Goal: Task Accomplishment & Management: Manage account settings

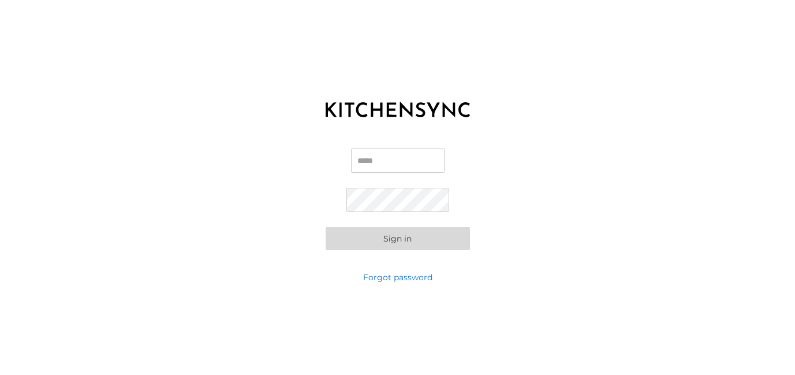
click at [356, 159] on input "Email" at bounding box center [398, 160] width 94 height 24
type input "**********"
click at [326, 227] on button "Sign in" at bounding box center [398, 238] width 144 height 23
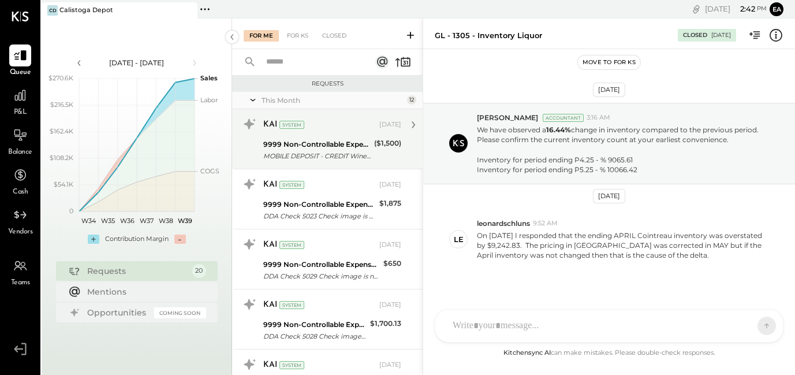
click at [321, 148] on div "9999 Non-Controllable Expenses:Other Expenses:To Be Classified P&L" at bounding box center [316, 145] width 107 height 12
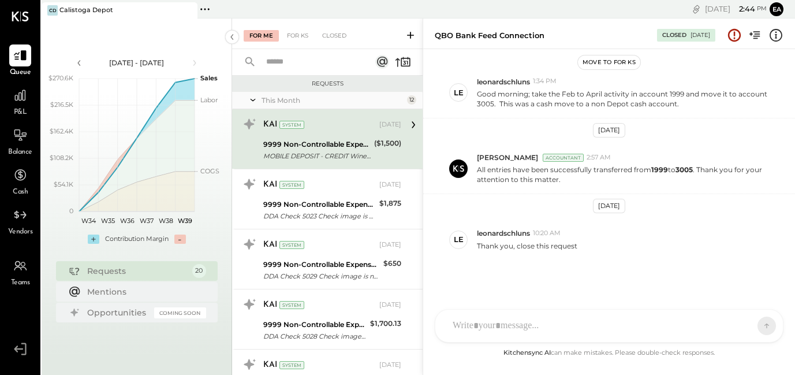
click at [410, 122] on icon at bounding box center [413, 124] width 15 height 15
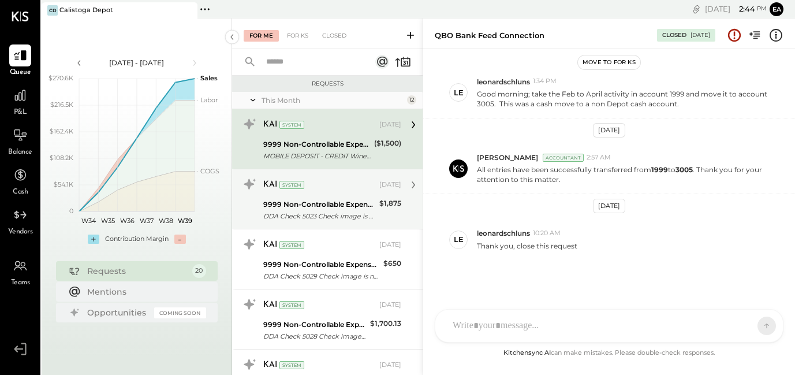
click at [351, 190] on div "KAI System" at bounding box center [320, 185] width 114 height 12
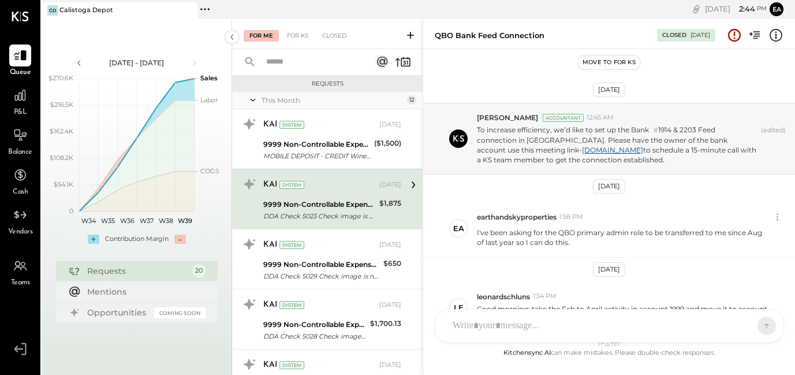
scroll to position [215, 0]
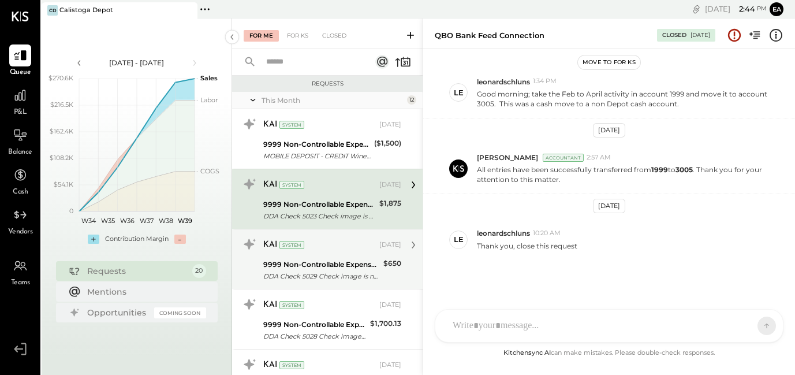
click at [331, 254] on div "KAI System [DATE]" at bounding box center [332, 245] width 138 height 20
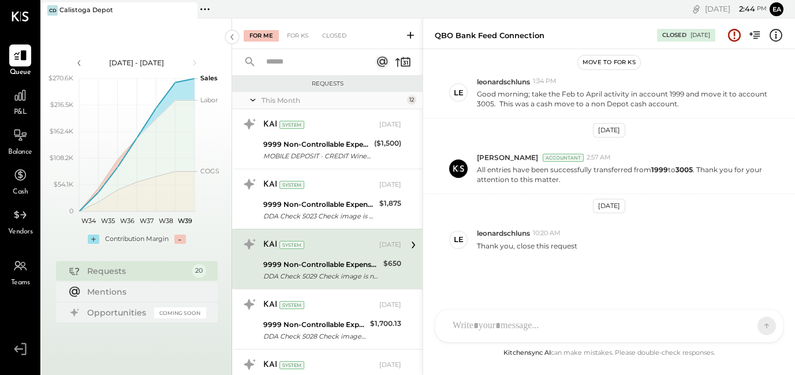
click at [310, 272] on div "DDA Check 5029 Check image is not available." at bounding box center [321, 276] width 117 height 12
click at [410, 244] on icon at bounding box center [413, 244] width 15 height 15
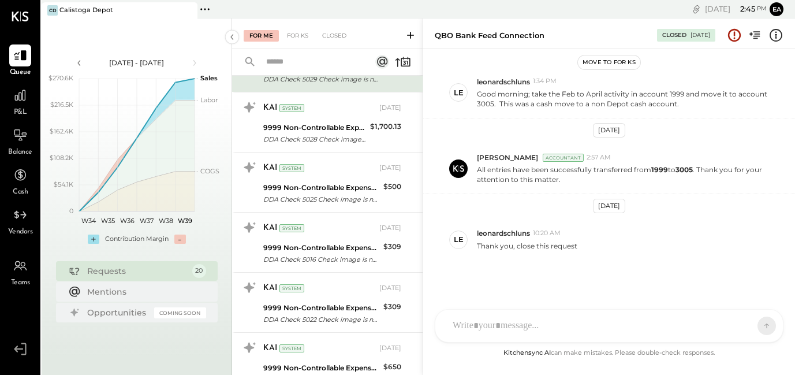
scroll to position [196, 0]
click at [21, 104] on div at bounding box center [20, 95] width 22 height 22
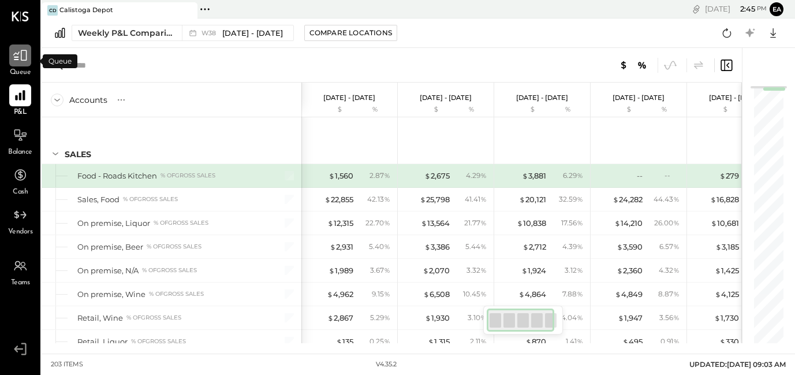
click at [19, 58] on icon at bounding box center [20, 55] width 15 height 15
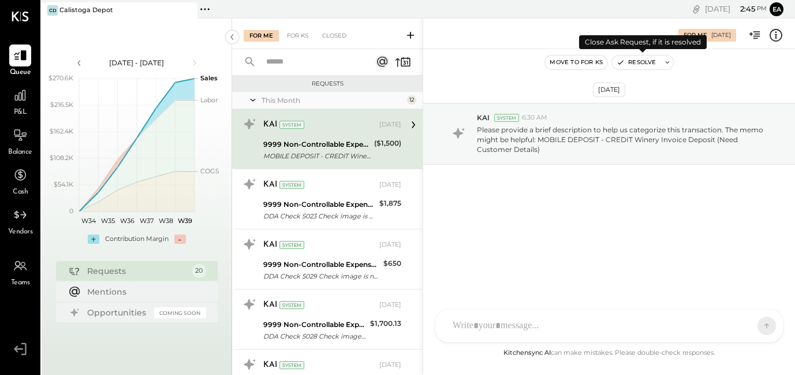
click at [666, 62] on icon at bounding box center [668, 62] width 4 height 2
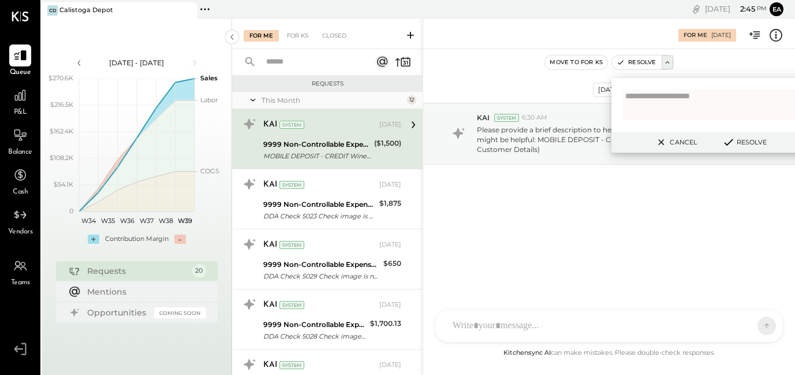
click at [520, 325] on div "SK [PERSON_NAME] C cetover L leonardschluns M maddencreative E earthandskyprope…" at bounding box center [609, 326] width 349 height 34
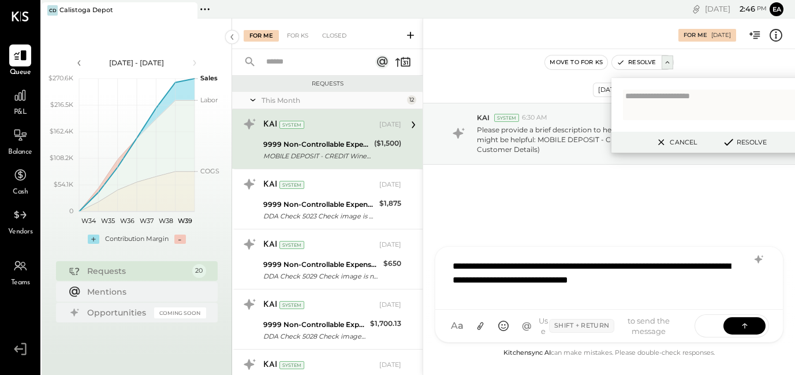
click at [666, 282] on div "**********" at bounding box center [609, 277] width 325 height 46
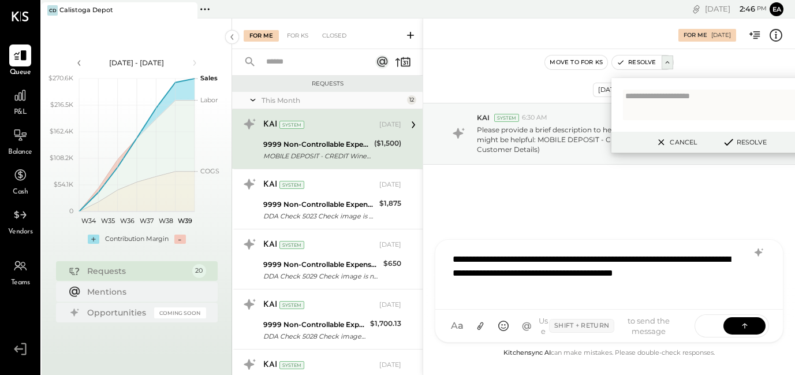
click at [686, 277] on div "**********" at bounding box center [609, 273] width 325 height 53
click at [630, 289] on div "**********" at bounding box center [609, 273] width 325 height 53
click at [659, 274] on div "**********" at bounding box center [609, 273] width 325 height 53
click at [692, 289] on div "**********" at bounding box center [609, 273] width 325 height 53
click at [743, 326] on icon at bounding box center [745, 325] width 12 height 12
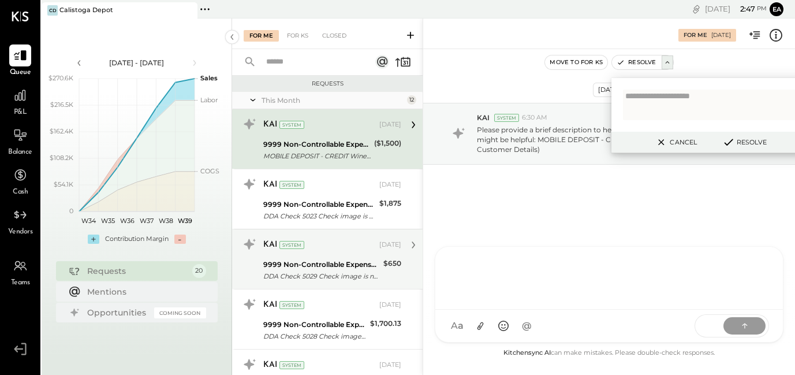
click at [345, 199] on div "9999 Non-Controllable Expenses:Other Expenses:To Be Classified P&L" at bounding box center [319, 205] width 113 height 12
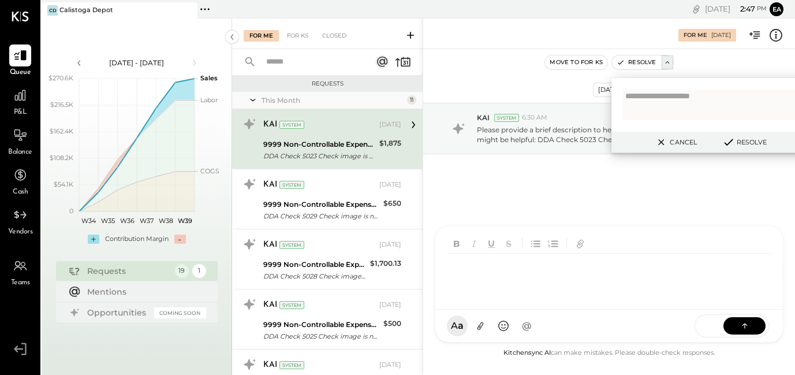
click at [502, 325] on div "SK [PERSON_NAME] C cetover L leonardschluns M maddencreative E earthandskyprope…" at bounding box center [609, 283] width 349 height 117
click at [475, 266] on div "**********" at bounding box center [609, 277] width 325 height 46
copy div "**********"
click at [533, 278] on div "**********" at bounding box center [609, 277] width 325 height 46
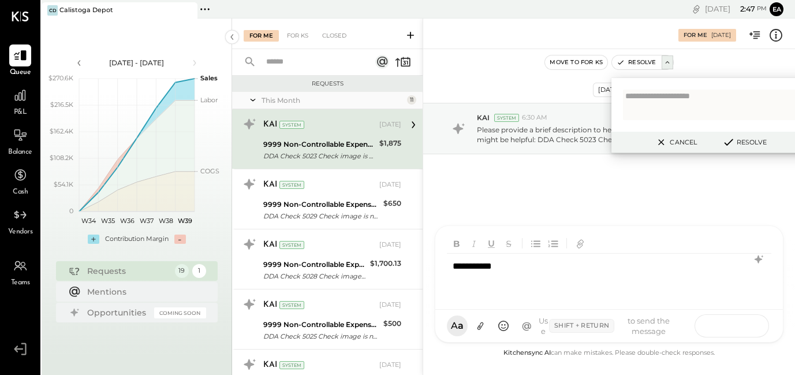
click at [740, 326] on icon at bounding box center [745, 325] width 12 height 12
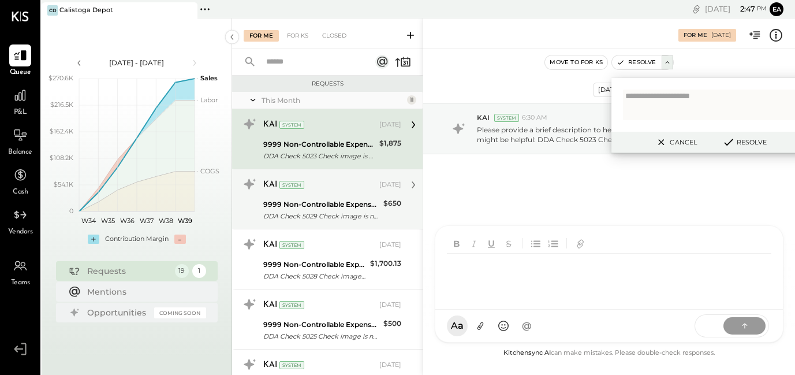
click at [353, 210] on div "DDA Check 5029 Check image is not available." at bounding box center [321, 216] width 117 height 12
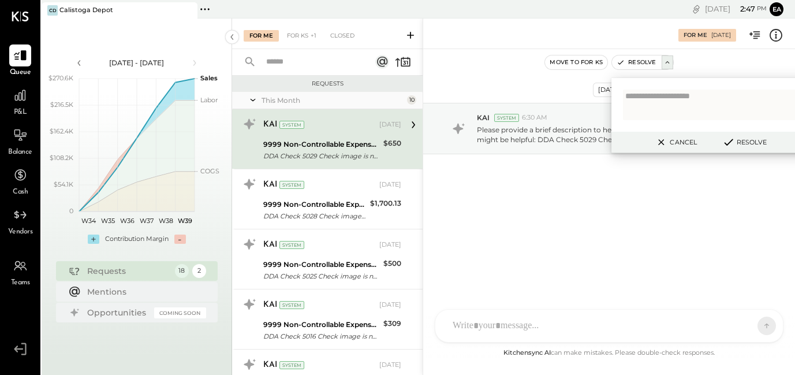
click at [490, 321] on div at bounding box center [610, 326] width 348 height 32
click at [737, 322] on button at bounding box center [745, 325] width 42 height 17
click at [519, 278] on div at bounding box center [609, 277] width 325 height 46
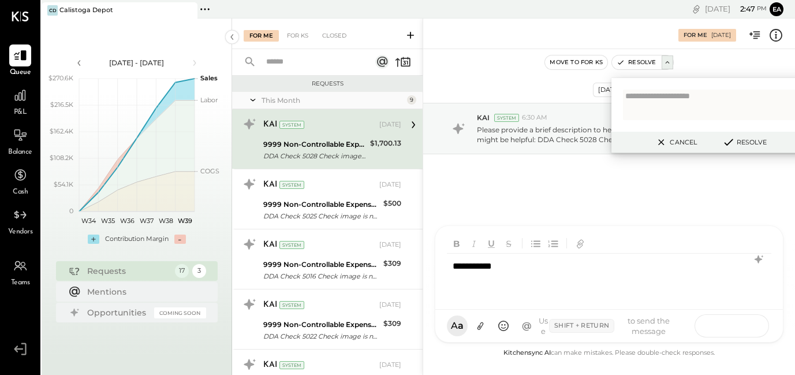
click at [738, 325] on button at bounding box center [745, 325] width 42 height 17
click at [742, 322] on icon at bounding box center [745, 325] width 12 height 12
click at [741, 323] on icon at bounding box center [745, 325] width 12 height 12
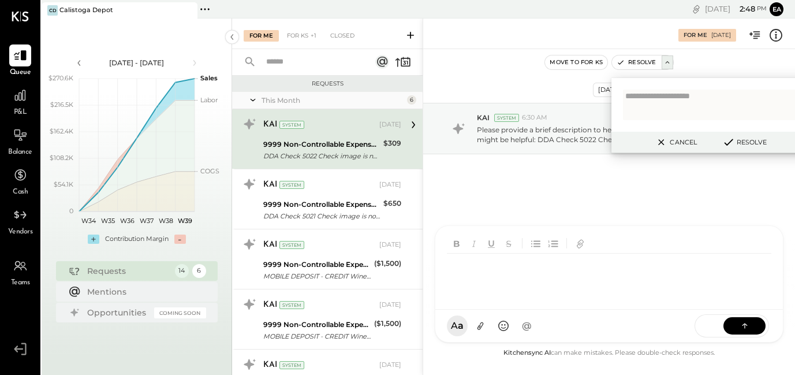
click at [538, 285] on div at bounding box center [609, 277] width 325 height 46
click at [752, 326] on button at bounding box center [745, 325] width 42 height 17
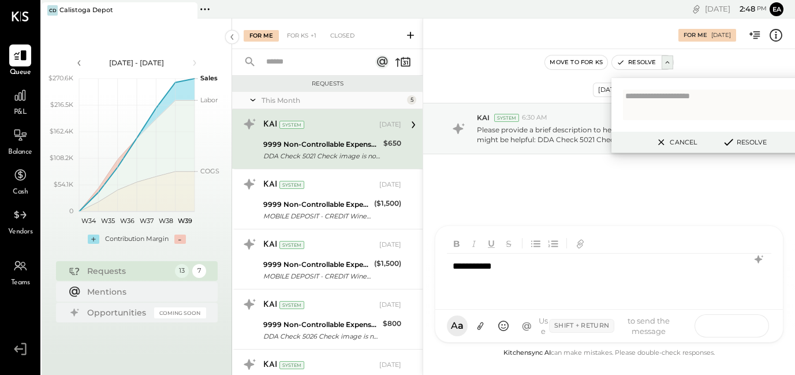
click at [743, 326] on icon at bounding box center [745, 325] width 12 height 12
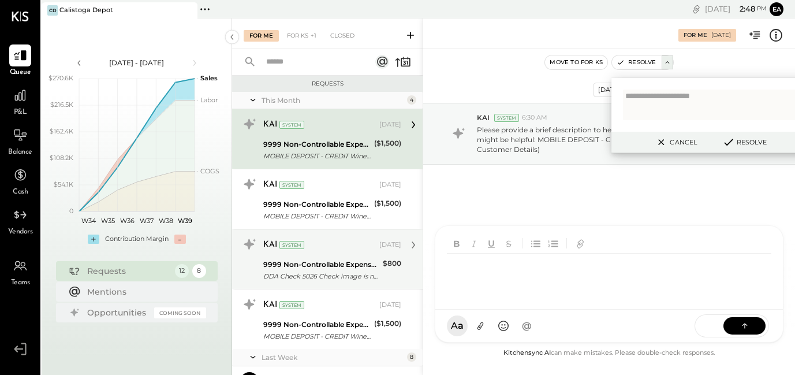
click at [383, 259] on div "$800" at bounding box center [392, 264] width 18 height 12
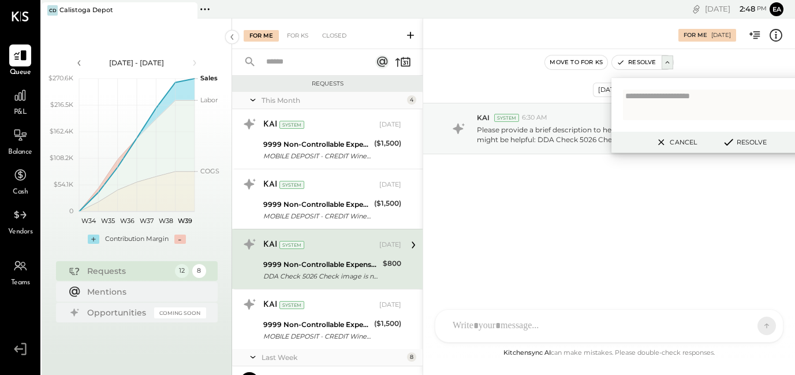
click at [511, 326] on div at bounding box center [599, 325] width 304 height 25
click at [750, 327] on icon at bounding box center [745, 325] width 12 height 12
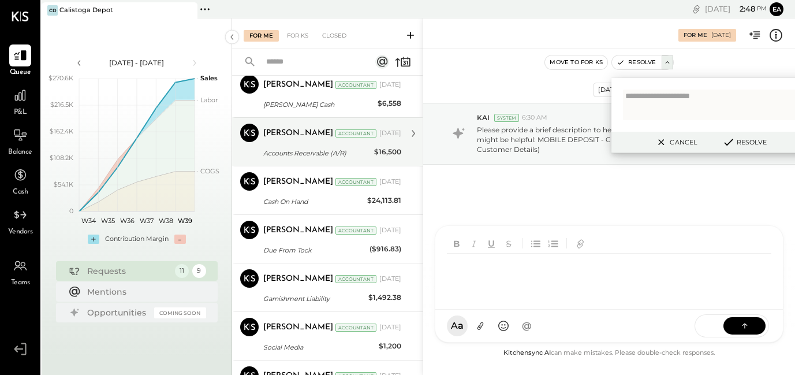
scroll to position [238, 0]
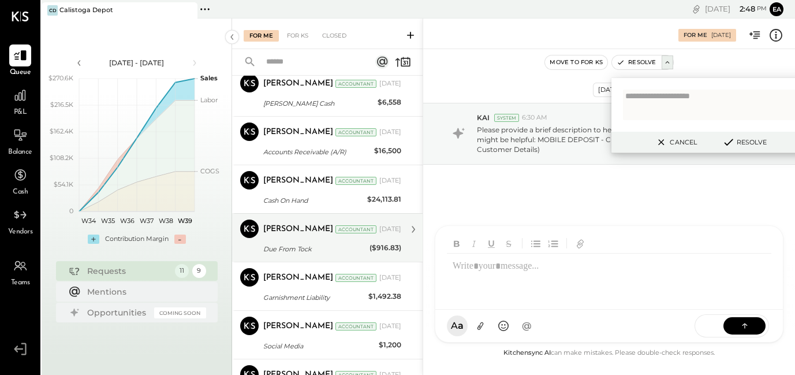
click at [314, 241] on div "[PERSON_NAME] Accountant [DATE] Due From Tock ($916.83) Attachment" at bounding box center [332, 238] width 138 height 36
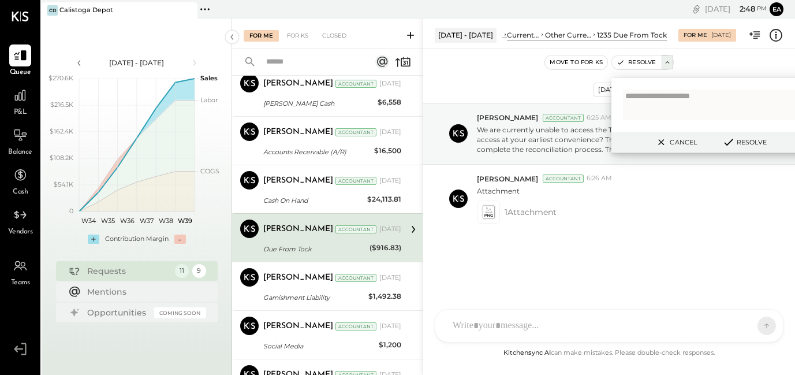
click at [686, 143] on button "Cancel" at bounding box center [676, 142] width 50 height 15
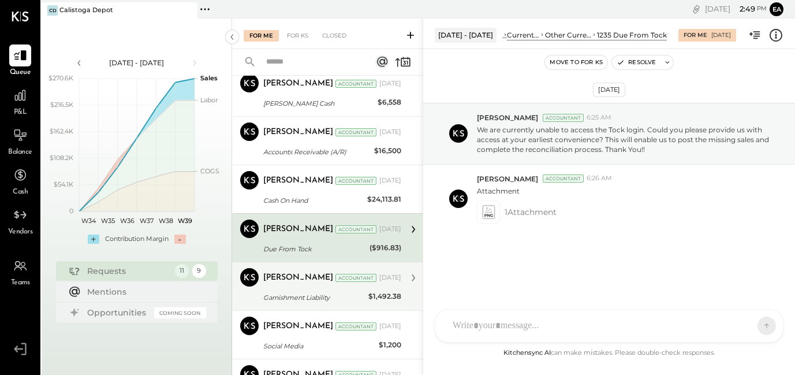
click at [306, 288] on div "[PERSON_NAME] Accountant [DATE] Garnishment Liability $1,492.38 FYI" at bounding box center [332, 286] width 138 height 36
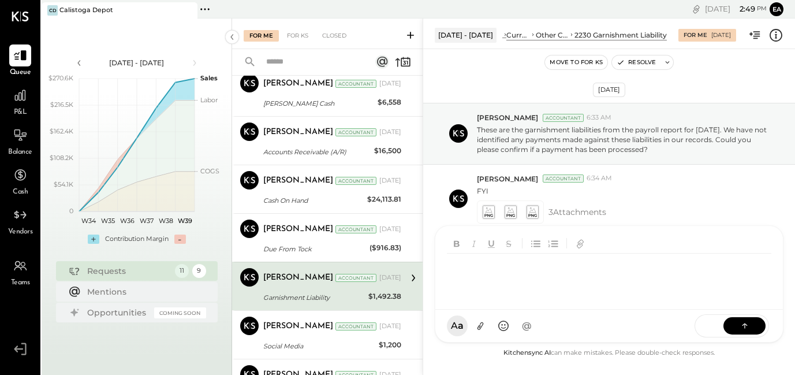
click at [500, 310] on div at bounding box center [610, 268] width 348 height 84
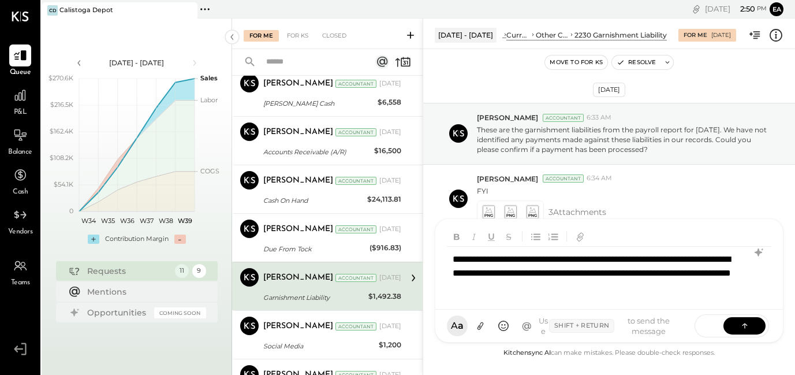
click at [591, 275] on div "**********" at bounding box center [609, 273] width 325 height 53
click at [605, 275] on div "**********" at bounding box center [609, 273] width 325 height 53
click at [710, 290] on div "**********" at bounding box center [609, 273] width 325 height 53
click at [741, 326] on icon at bounding box center [745, 325] width 12 height 12
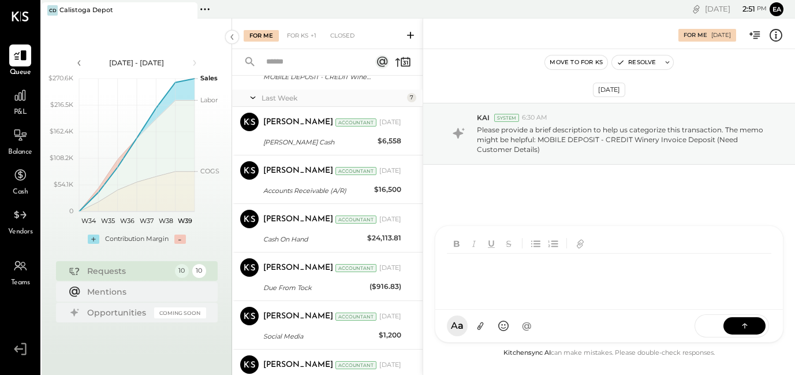
scroll to position [192, 0]
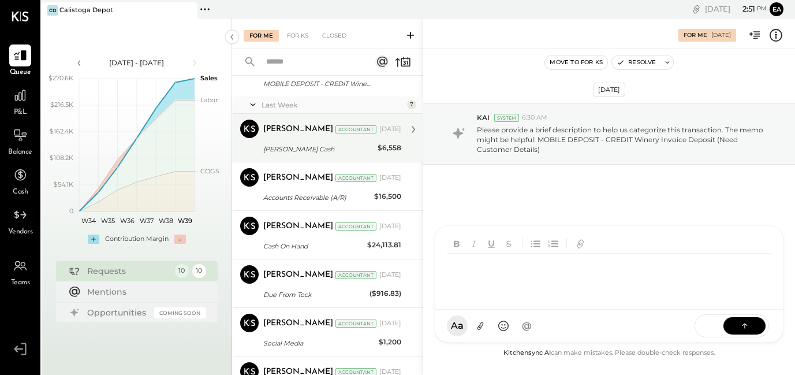
click at [313, 143] on div "[PERSON_NAME] Cash" at bounding box center [318, 149] width 111 height 14
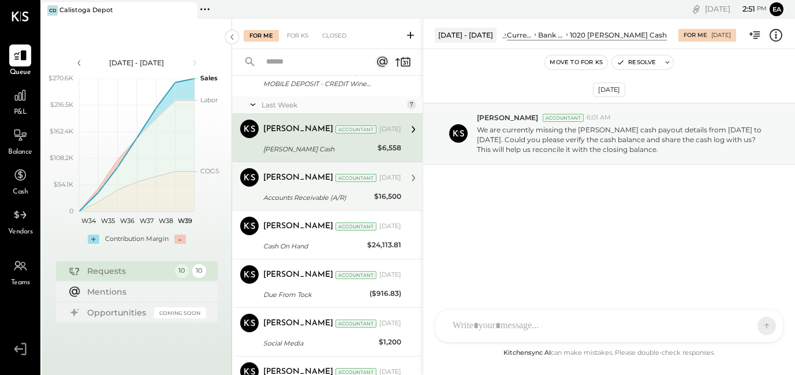
click at [318, 194] on div "Accounts Receivable (A/R)" at bounding box center [316, 198] width 107 height 12
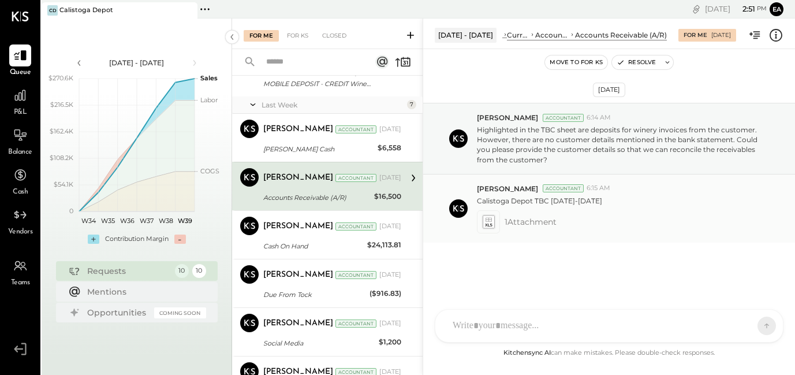
click at [488, 225] on icon at bounding box center [488, 221] width 12 height 13
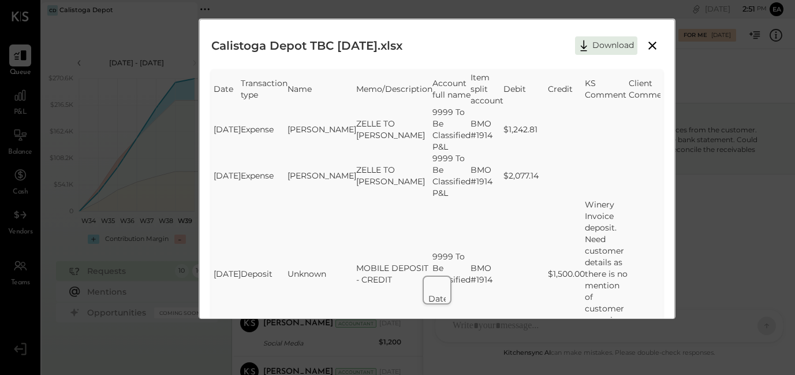
click at [651, 41] on icon at bounding box center [653, 46] width 14 height 14
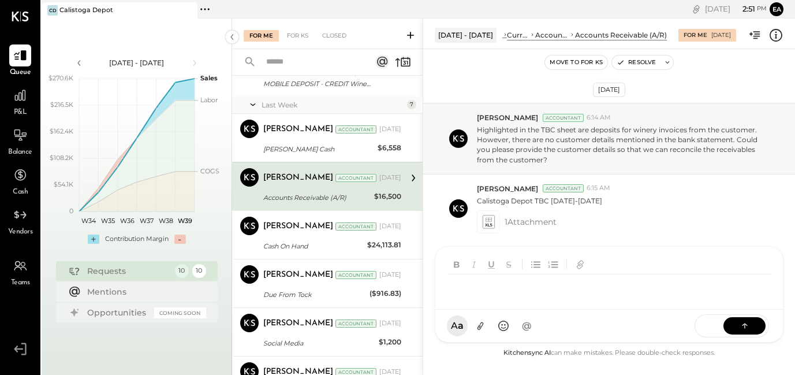
click at [534, 300] on div at bounding box center [599, 286] width 304 height 25
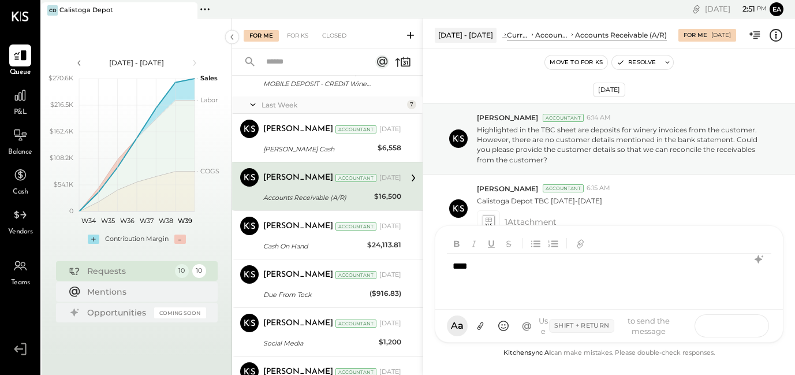
click at [737, 325] on button at bounding box center [745, 325] width 42 height 17
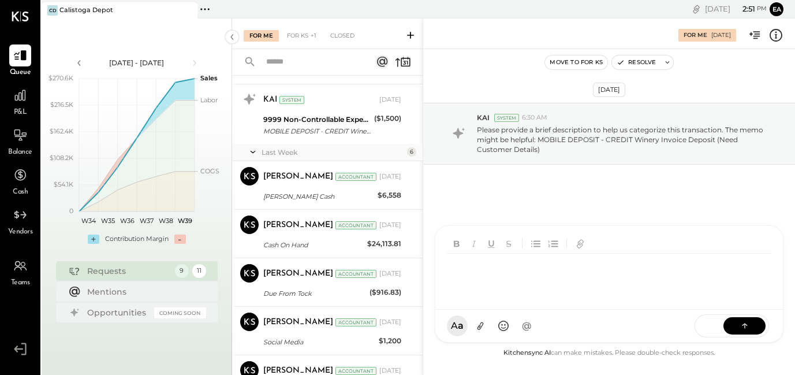
scroll to position [146, 0]
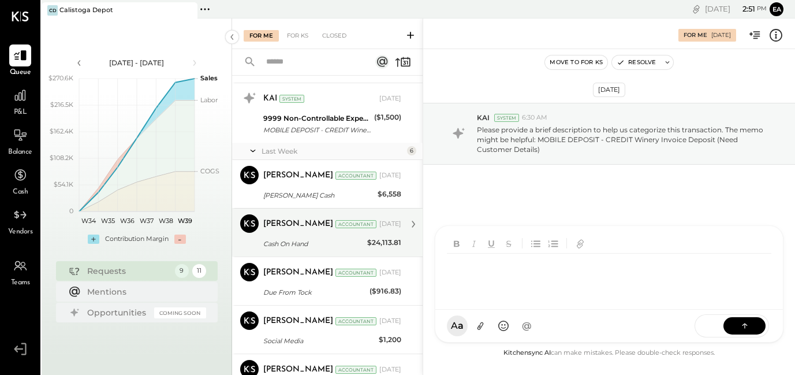
click at [318, 239] on div "Cash On Hand" at bounding box center [313, 244] width 101 height 12
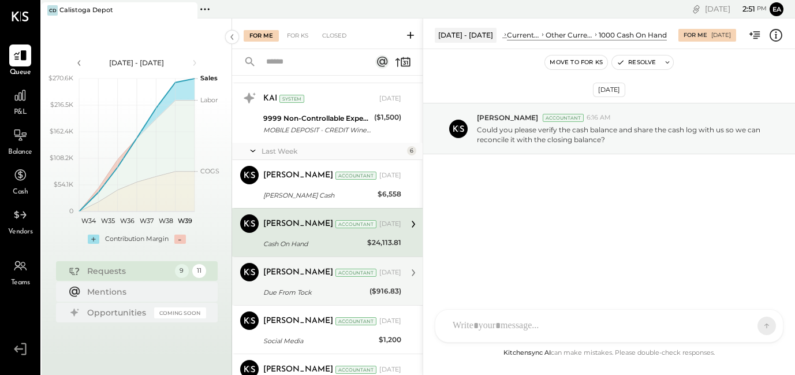
click at [339, 289] on div "Due From Tock" at bounding box center [314, 293] width 103 height 12
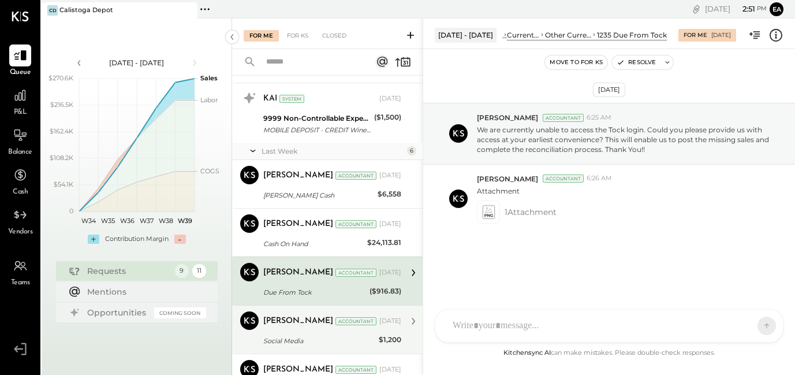
click at [346, 337] on div "Social Media" at bounding box center [319, 341] width 112 height 12
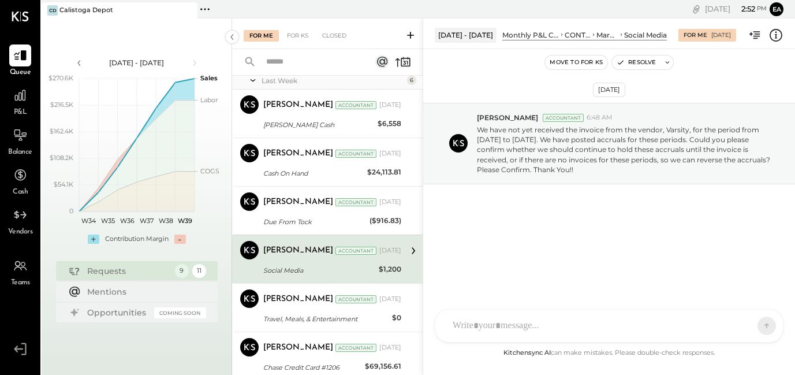
scroll to position [229, 0]
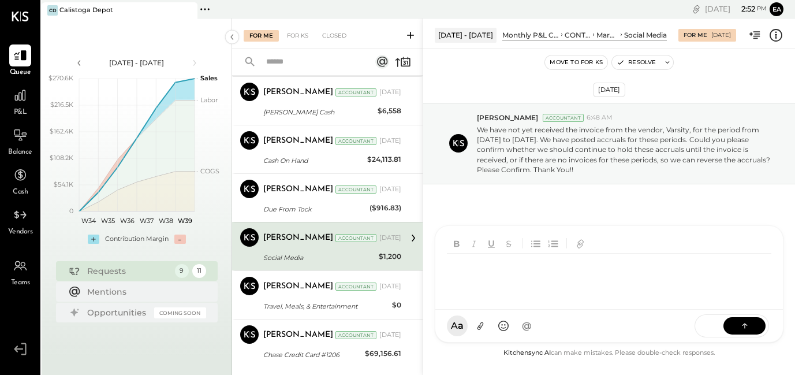
click at [536, 332] on div "SK [PERSON_NAME] C cetover L leonardschluns M maddencreative E earthandskyprope…" at bounding box center [609, 283] width 349 height 117
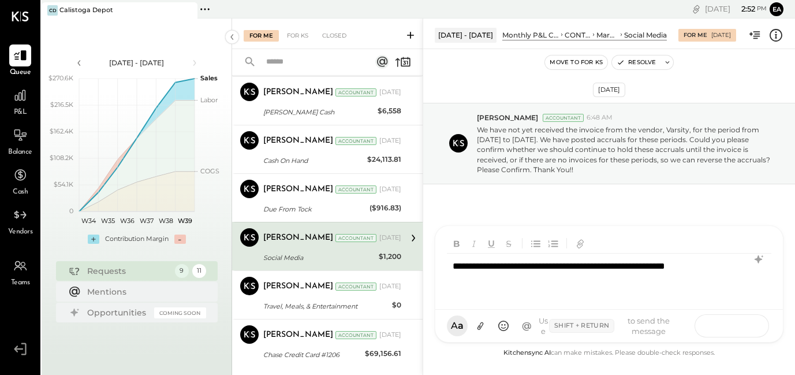
click at [742, 322] on icon at bounding box center [745, 325] width 12 height 12
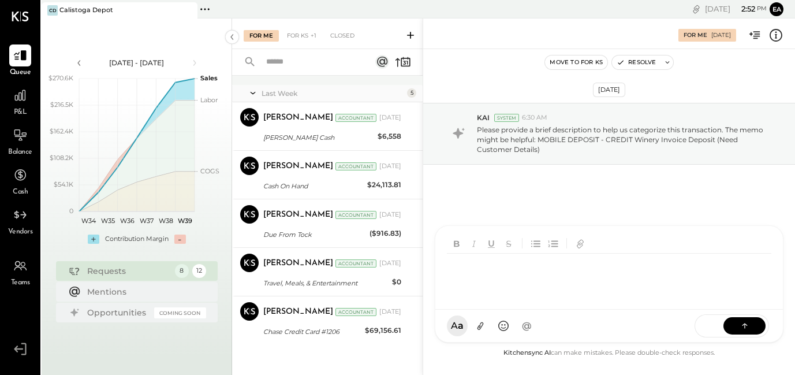
scroll to position [207, 0]
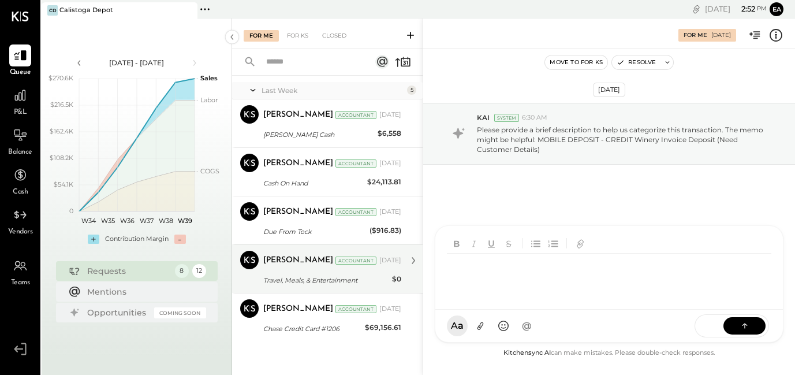
click at [294, 280] on div "Travel, Meals, & Entertainment" at bounding box center [325, 280] width 125 height 12
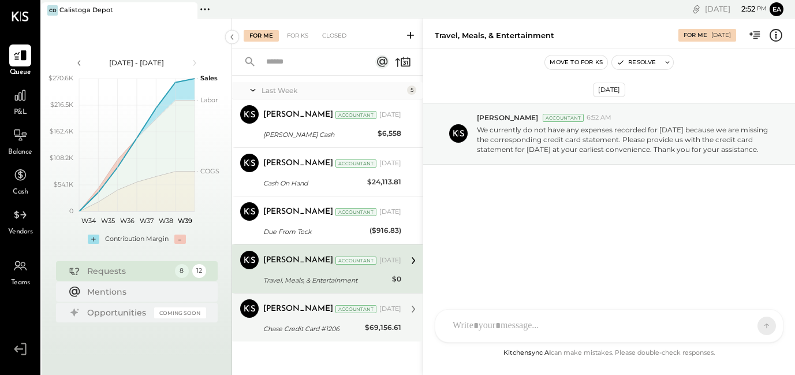
click at [288, 326] on div "Chase Credit Card #1206" at bounding box center [312, 329] width 98 height 12
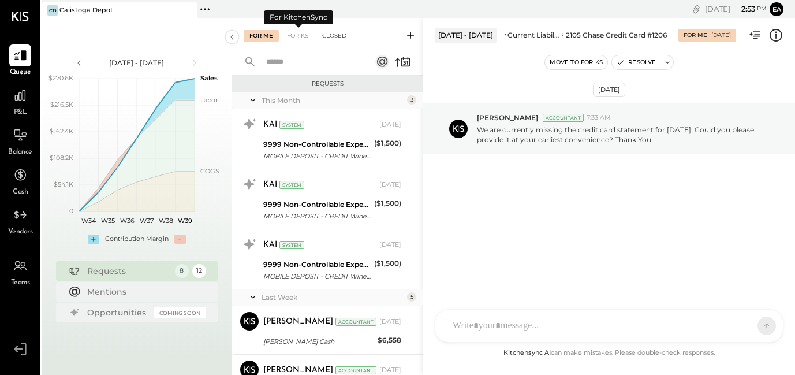
click at [334, 38] on div "Closed" at bounding box center [335, 36] width 36 height 12
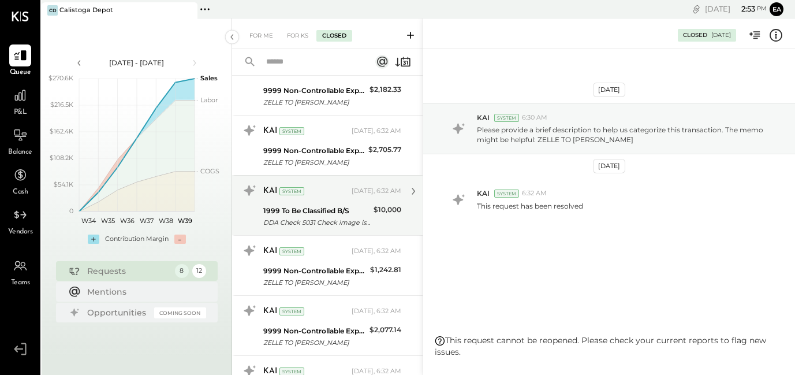
scroll to position [341, 0]
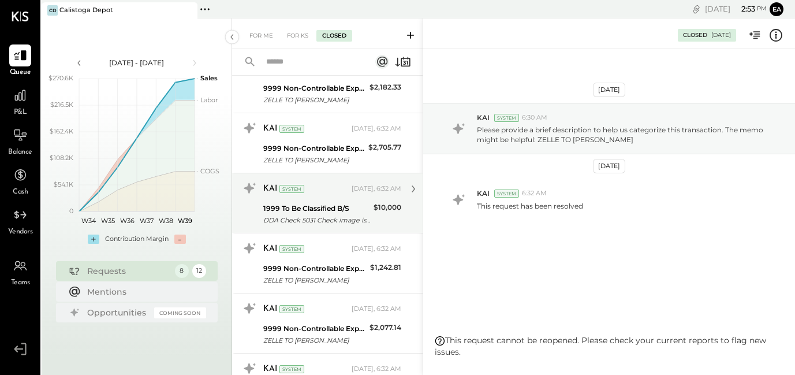
click at [317, 199] on div "KAI System [DATE], 6:32 AM 1999 To Be Classified B/S DDA Check 5031 Check image…" at bounding box center [332, 203] width 138 height 48
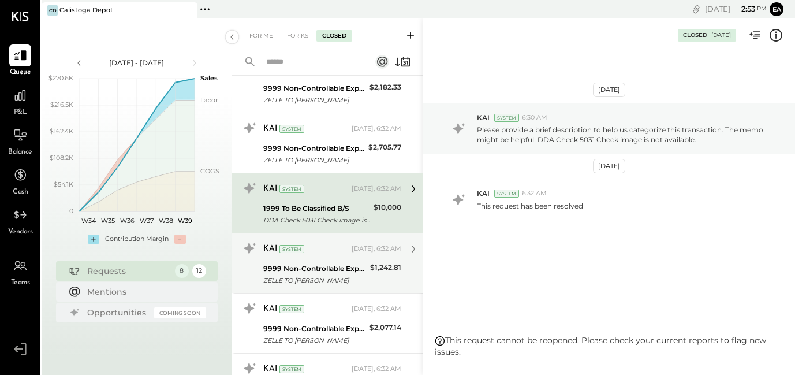
click at [319, 263] on div "9999 Non-Controllable Expenses:Other Expenses:To Be Classified P&L" at bounding box center [314, 269] width 103 height 12
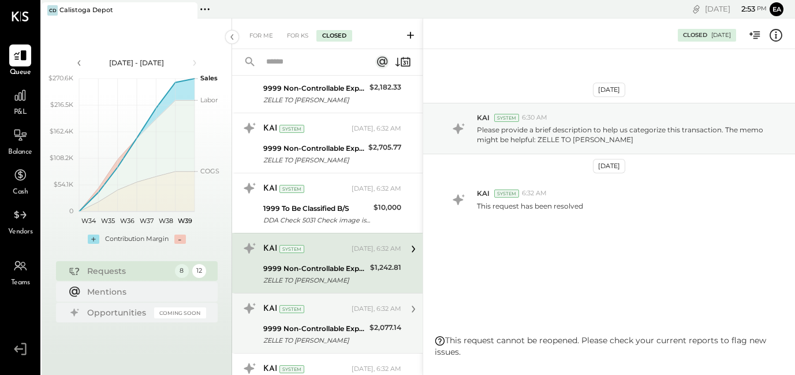
click at [318, 316] on div "KAI System [DATE], 6:32 AM" at bounding box center [332, 309] width 138 height 16
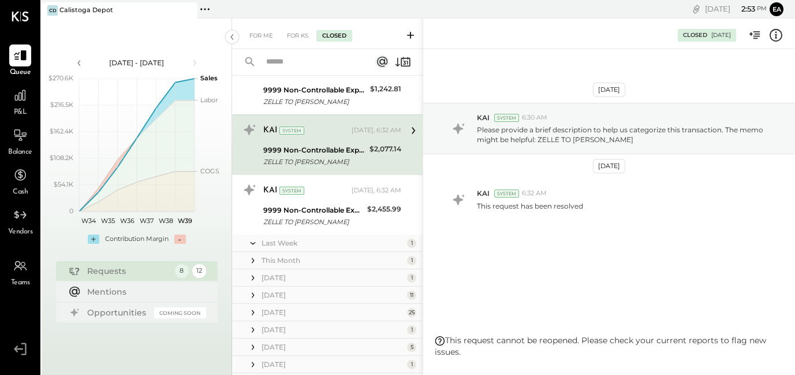
scroll to position [522, 0]
click at [250, 239] on icon at bounding box center [253, 241] width 12 height 29
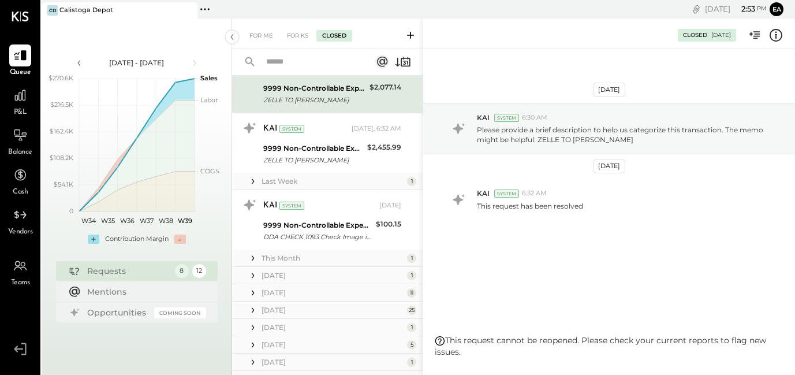
scroll to position [596, 0]
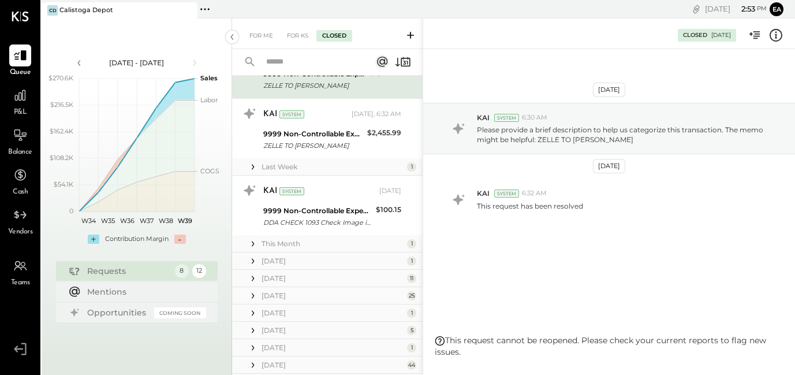
click at [250, 239] on icon at bounding box center [253, 244] width 12 height 12
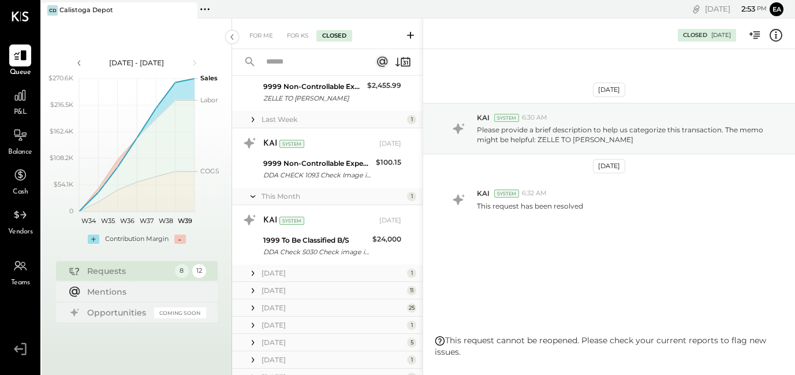
scroll to position [649, 0]
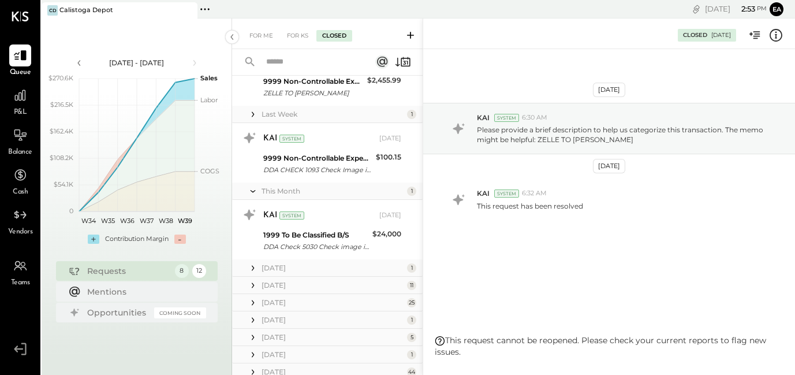
click at [254, 267] on icon at bounding box center [253, 267] width 2 height 5
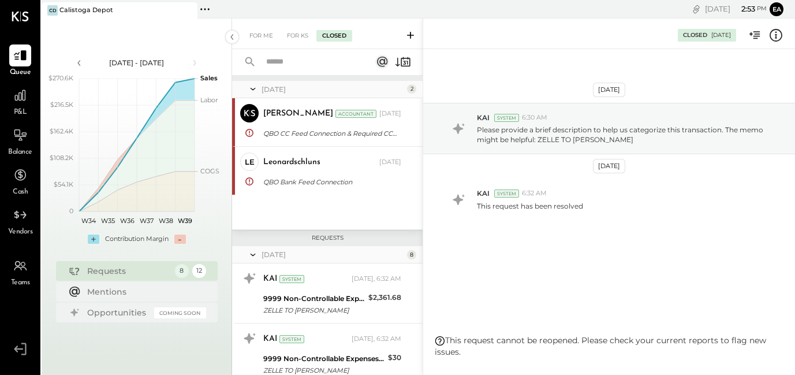
scroll to position [0, 0]
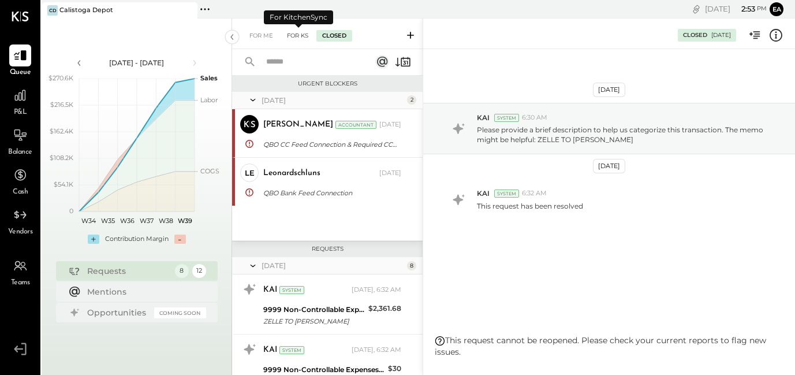
click at [299, 35] on div "For KS" at bounding box center [297, 36] width 33 height 12
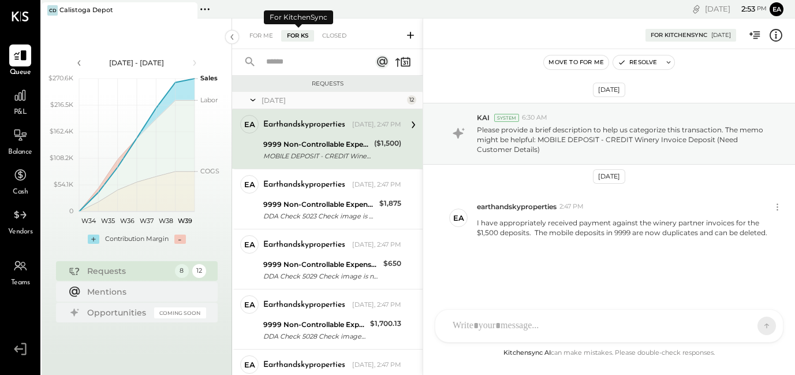
scroll to position [20, 0]
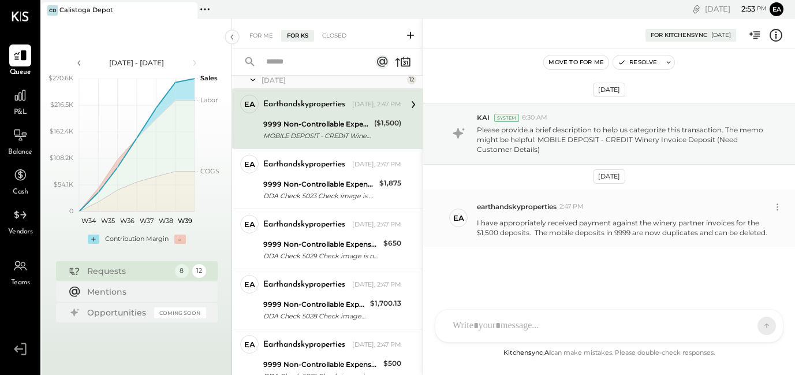
drag, startPoint x: 477, startPoint y: 221, endPoint x: 771, endPoint y: 237, distance: 295.0
click at [771, 237] on div "ea earthandskyproperties 2:47 PM I have appropriately received payment against …" at bounding box center [609, 217] width 372 height 57
copy p "I have appropriately received payment against the winery partner invoices for t…"
click at [257, 36] on div "For Me" at bounding box center [261, 36] width 35 height 12
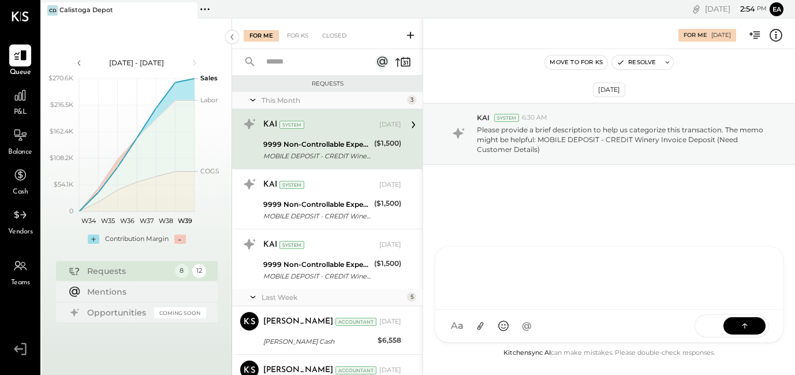
click at [505, 300] on div at bounding box center [609, 277] width 325 height 46
paste div
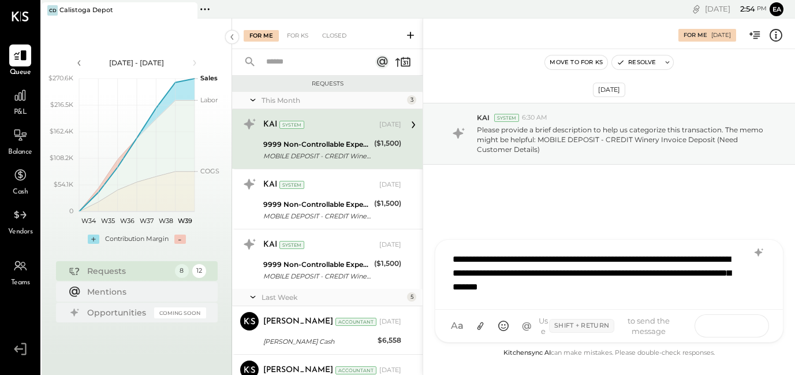
click at [741, 324] on icon at bounding box center [745, 325] width 12 height 12
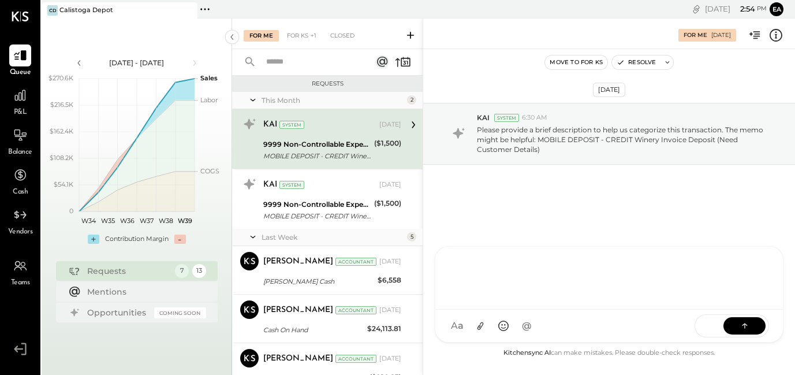
click at [540, 285] on div at bounding box center [609, 277] width 325 height 46
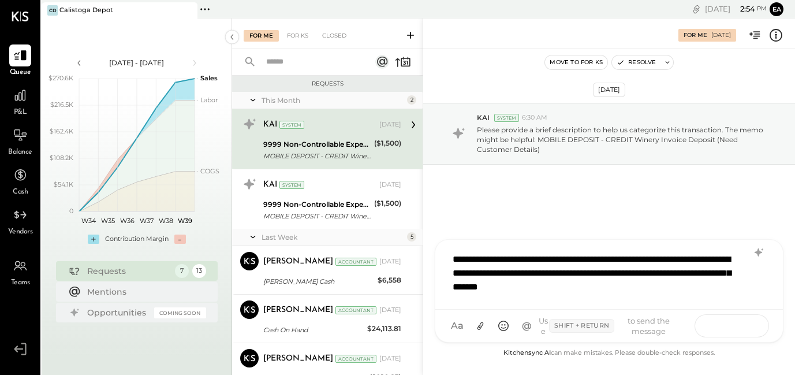
click at [743, 327] on icon at bounding box center [745, 325] width 12 height 12
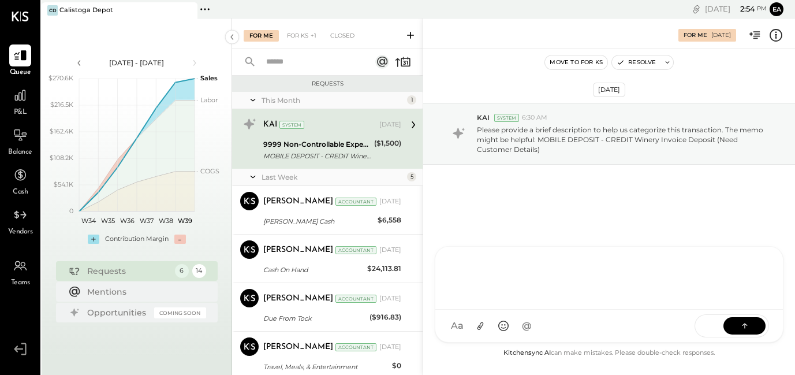
click at [522, 274] on div at bounding box center [609, 277] width 325 height 46
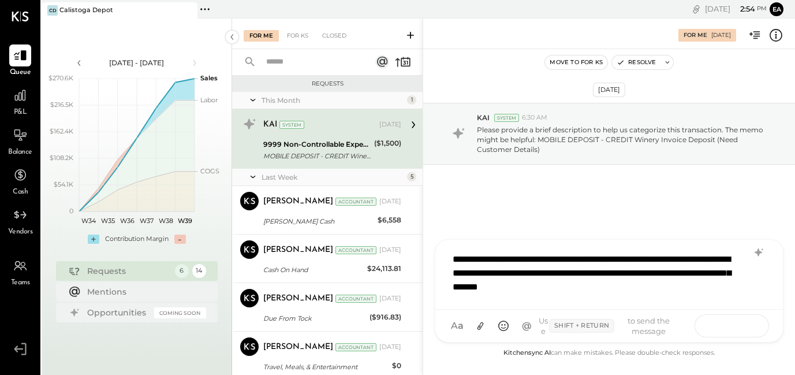
click at [741, 324] on icon at bounding box center [745, 325] width 12 height 12
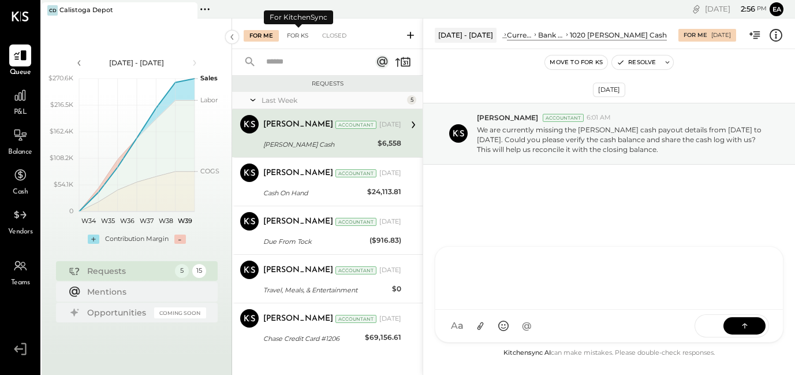
click at [298, 37] on div "For KS" at bounding box center [297, 36] width 33 height 12
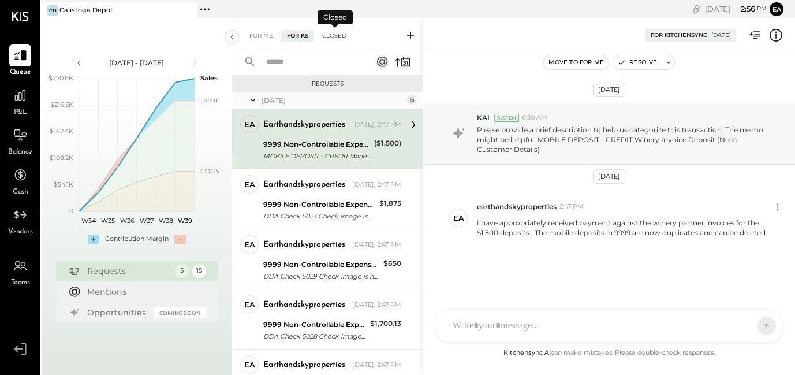
click at [332, 36] on div "Closed" at bounding box center [335, 36] width 36 height 12
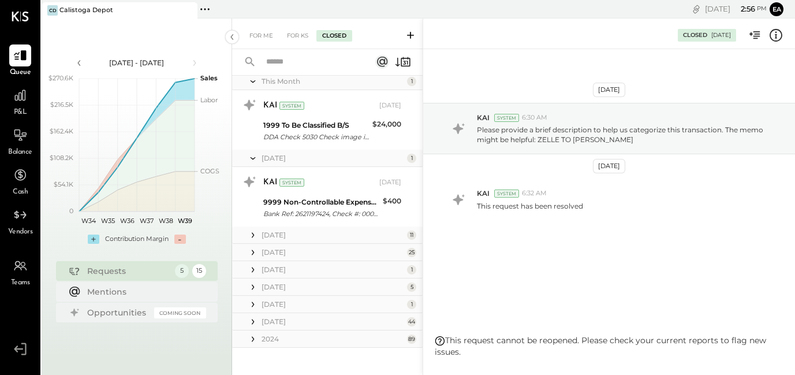
scroll to position [764, 0]
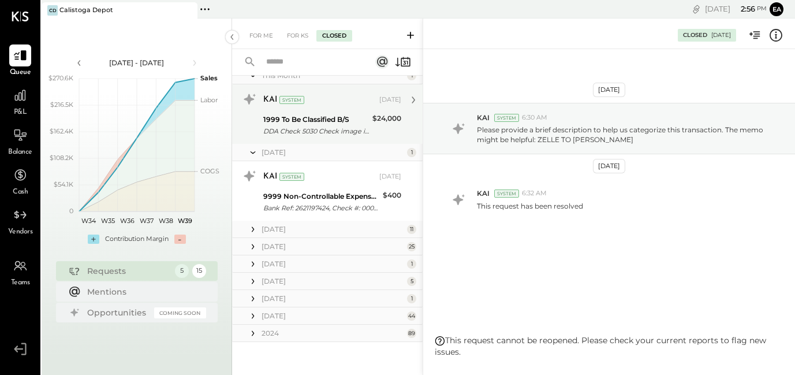
click at [313, 126] on div "DDA Check 5030 Check image is not available." at bounding box center [316, 131] width 106 height 12
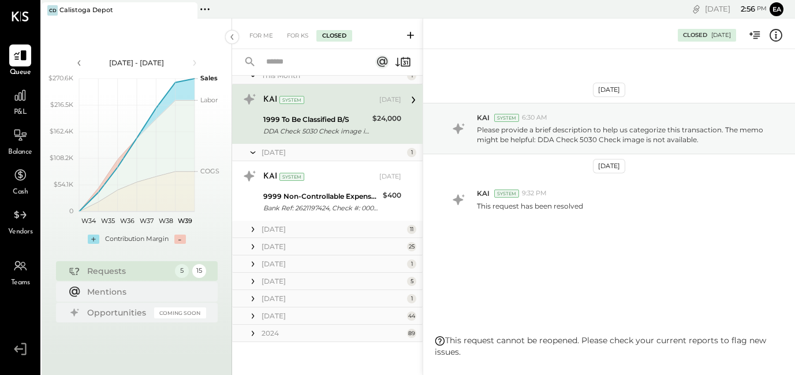
click at [252, 229] on icon at bounding box center [253, 230] width 12 height 12
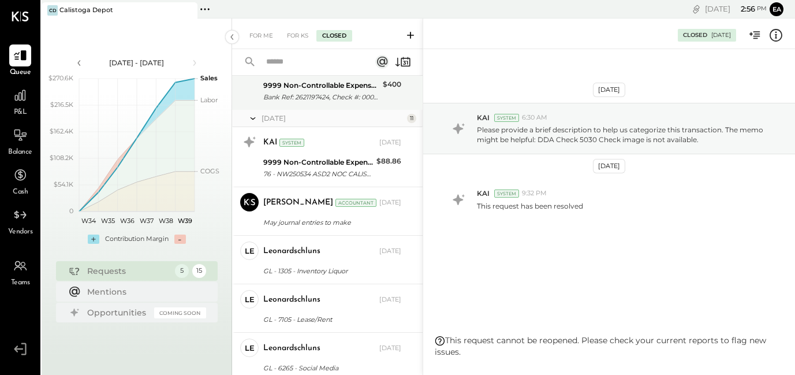
scroll to position [890, 0]
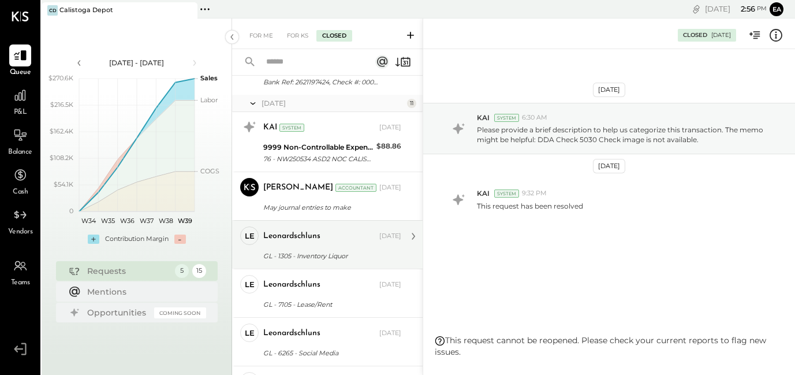
click at [340, 238] on div "leonardschluns" at bounding box center [320, 236] width 114 height 12
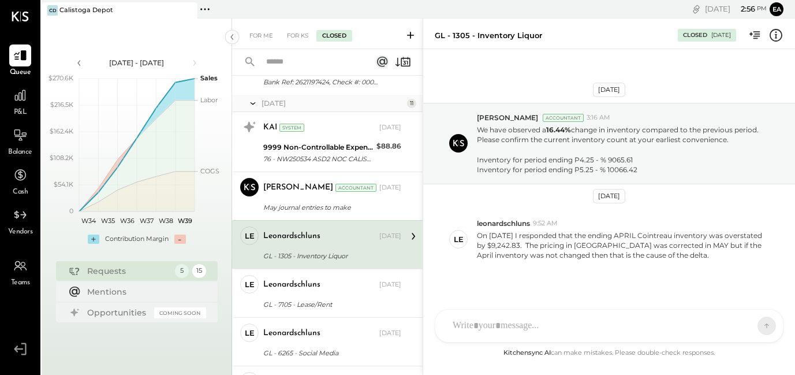
scroll to position [10, 0]
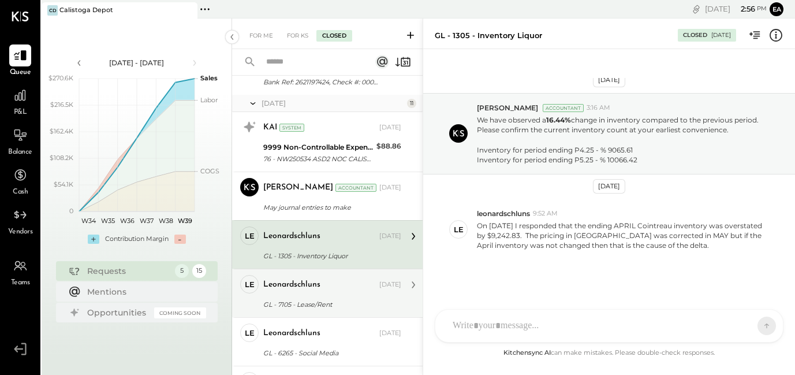
click at [337, 289] on div "leonardschluns" at bounding box center [320, 285] width 114 height 12
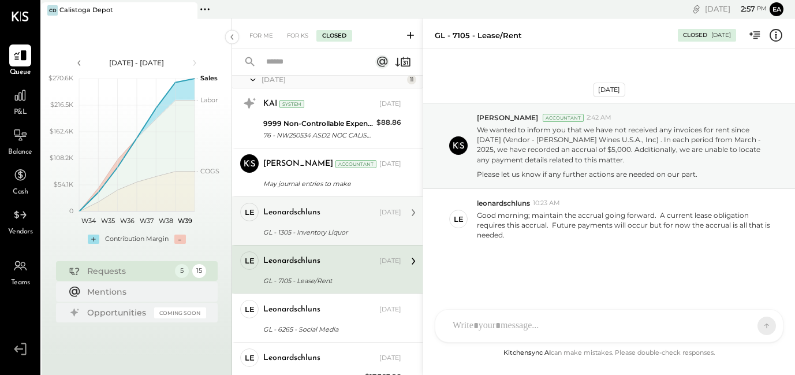
scroll to position [919, 0]
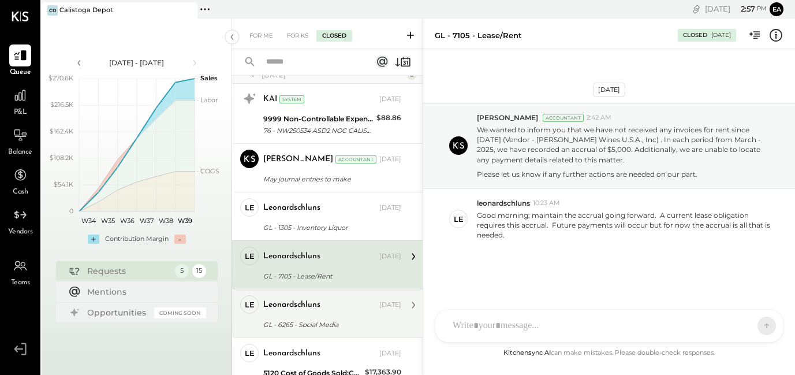
click at [339, 298] on div "leonardschluns [DATE]" at bounding box center [332, 305] width 138 height 16
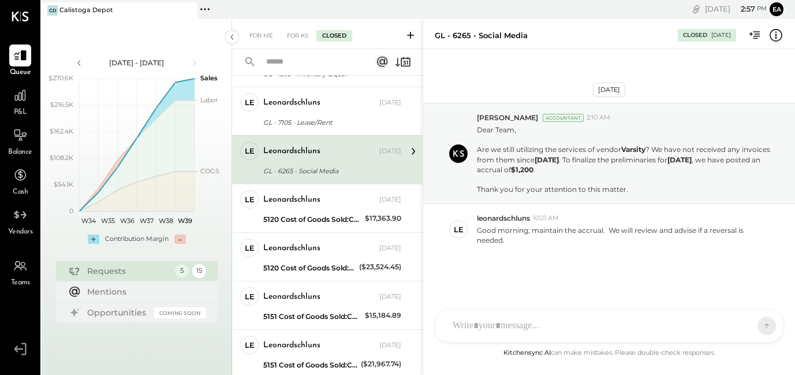
scroll to position [1076, 0]
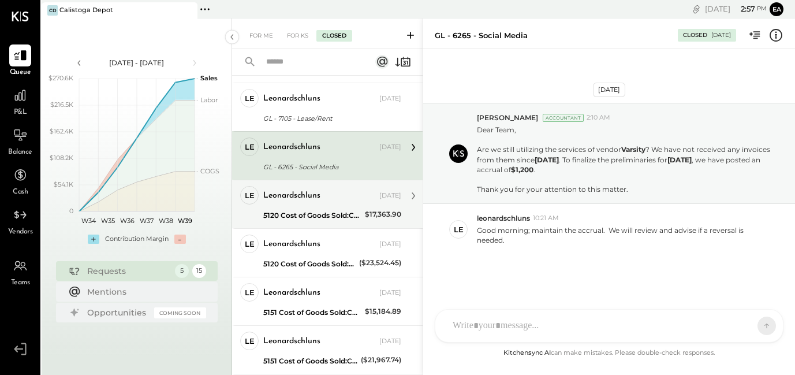
click at [348, 200] on div "leonardschluns" at bounding box center [320, 196] width 114 height 12
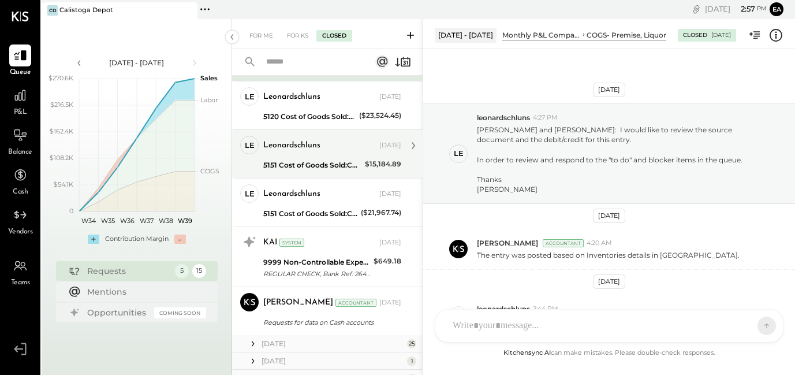
scroll to position [1224, 0]
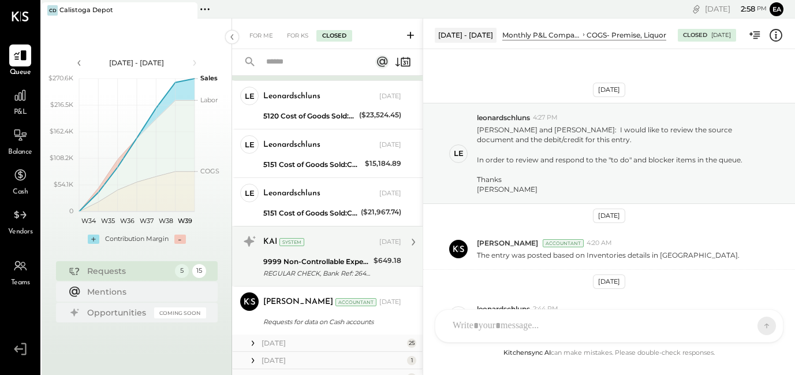
click at [327, 272] on div "REGULAR CHECK, Bank Ref: 2641548547, Check #: 0000004004" at bounding box center [316, 273] width 107 height 12
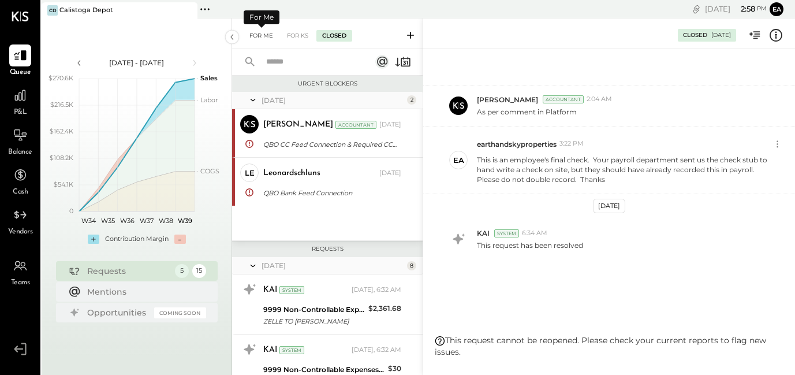
click at [261, 35] on div "For Me" at bounding box center [261, 36] width 35 height 12
